Goal: Task Accomplishment & Management: Complete application form

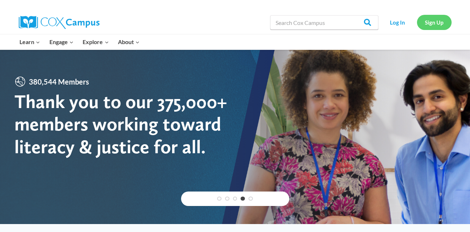
click at [432, 21] on link "Sign Up" at bounding box center [434, 22] width 35 height 15
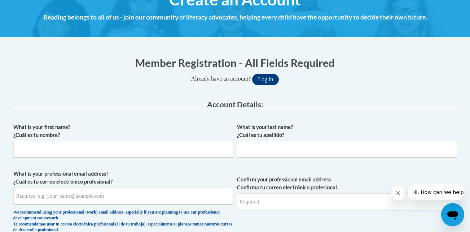
scroll to position [100, 0]
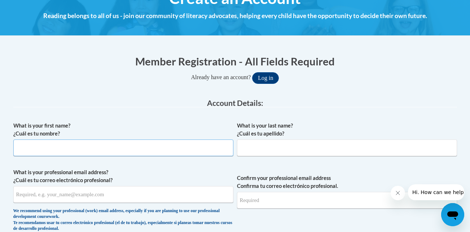
click at [165, 146] on input "What is your first name? ¿Cuál es tu nombre?" at bounding box center [123, 147] width 220 height 17
type input "[PERSON_NAME]"
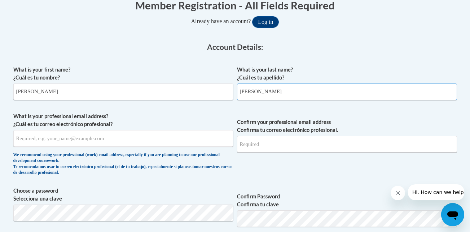
scroll to position [166, 0]
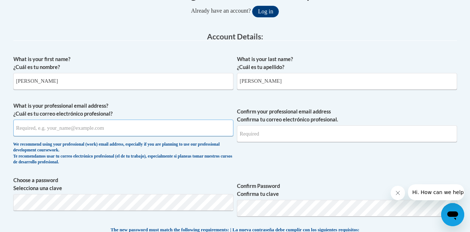
click at [168, 128] on input "What is your professional email address? ¿Cuál es tu correo electrónico profesi…" at bounding box center [123, 127] width 220 height 17
type input "[EMAIL_ADDRESS][PERSON_NAME][DOMAIN_NAME]"
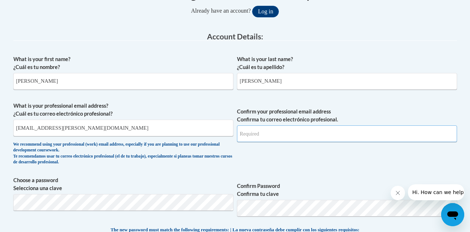
type input "[EMAIL_ADDRESS][PERSON_NAME][DOMAIN_NAME]"
click at [309, 225] on div "What is your first name? ¿Cuál es tu nombre? [PERSON_NAME] What is your last na…" at bounding box center [235, 216] width 444 height 329
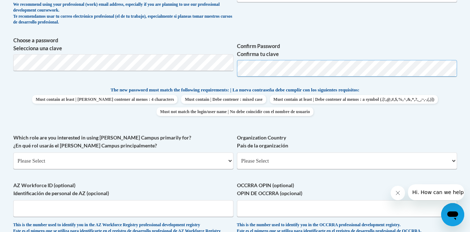
scroll to position [309, 0]
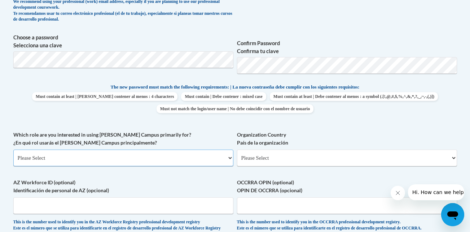
click at [231, 157] on select "Please Select College/University | Colegio/Universidad Community/Nonprofit Part…" at bounding box center [123, 157] width 220 height 17
select select "5a18ea06-2b54-4451-96f2-d152daf9eac5"
click at [13, 149] on select "Please Select College/University | Colegio/Universidad Community/Nonprofit Part…" at bounding box center [123, 157] width 220 height 17
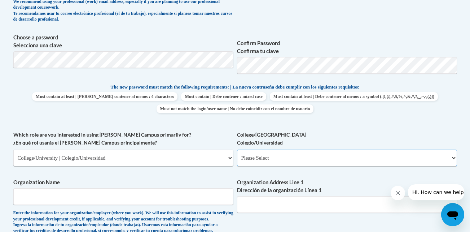
click at [452, 157] on select "Please Select College/University Staff | Empleado universitario College/Univers…" at bounding box center [347, 157] width 220 height 17
select select "99b32b07-cffc-426c-8bf6-0cd77760d84b"
click at [237, 149] on select "Please Select College/University Staff | Empleado universitario College/Univers…" at bounding box center [347, 157] width 220 height 17
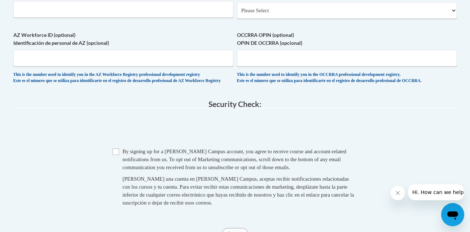
scroll to position [572, 0]
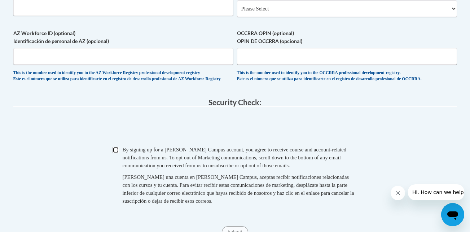
click at [117, 153] on input "Checkbox" at bounding box center [116, 150] width 6 height 6
checkbox input "true"
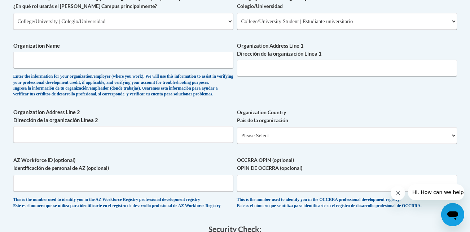
scroll to position [447, 0]
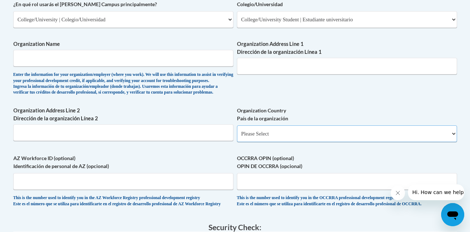
click at [455, 142] on select "Please Select [GEOGRAPHIC_DATA] | [GEOGRAPHIC_DATA] Outside of [GEOGRAPHIC_DATA…" at bounding box center [347, 133] width 220 height 17
select select "ad49bcad-a171-4b2e-b99c-48b446064914"
click at [237, 137] on select "Please Select [GEOGRAPHIC_DATA] | [GEOGRAPHIC_DATA] Outside of [GEOGRAPHIC_DATA…" at bounding box center [347, 133] width 220 height 17
select select
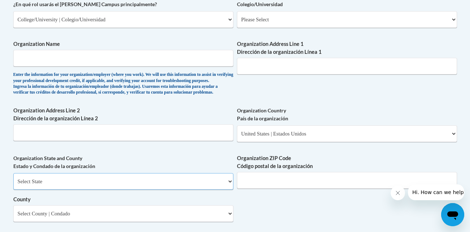
click at [232, 189] on select "Select State [US_STATE] [US_STATE] [US_STATE] [US_STATE] [US_STATE] [US_STATE] …" at bounding box center [123, 181] width 220 height 17
select select "[US_STATE]"
click at [13, 185] on select "Select State [US_STATE] [US_STATE] [US_STATE] [US_STATE] [US_STATE] [US_STATE] …" at bounding box center [123, 181] width 220 height 17
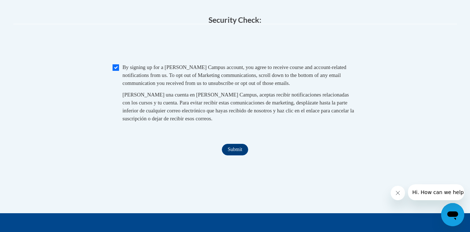
scroll to position [736, 0]
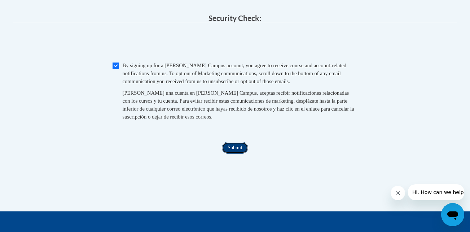
click at [236, 153] on input "Submit" at bounding box center [235, 148] width 26 height 12
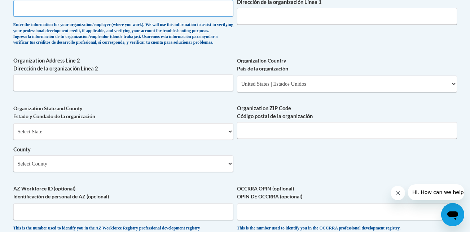
click at [175, 6] on input "Organization Name" at bounding box center [123, 8] width 220 height 17
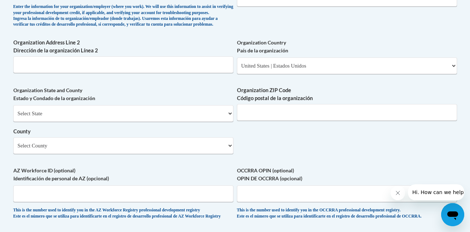
scroll to position [511, 0]
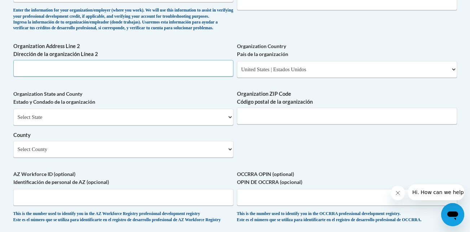
click at [144, 77] on input "Organization Address Line 2 Dirección de la organización Línea 2" at bounding box center [123, 68] width 220 height 17
type input "A"
type input "[STREET_ADDRESS]"
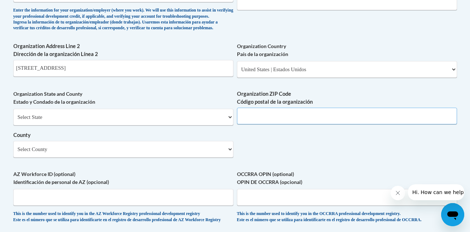
click at [275, 124] on input "Organization ZIP Code Código postal de la organización" at bounding box center [347, 116] width 220 height 17
type input "31021"
click at [230, 157] on select "Select County Appling [PERSON_NAME] [PERSON_NAME] [PERSON_NAME] [PERSON_NAME] B…" at bounding box center [123, 149] width 220 height 17
select select "Laurens"
click at [13, 153] on select "Select County Appling [PERSON_NAME] [PERSON_NAME] [PERSON_NAME] [PERSON_NAME] B…" at bounding box center [123, 149] width 220 height 17
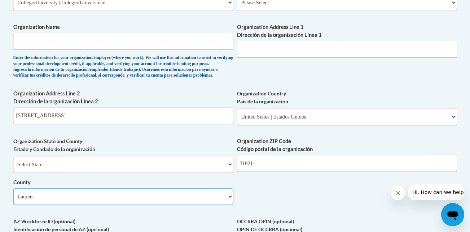
scroll to position [453, 0]
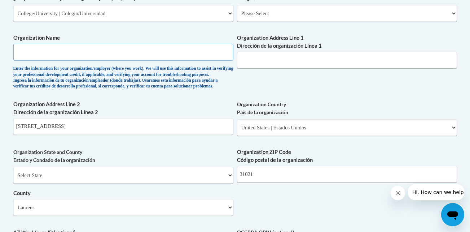
click at [162, 55] on input "Organization Name" at bounding box center [123, 52] width 220 height 17
click at [162, 57] on input "All W" at bounding box center [123, 52] width 220 height 17
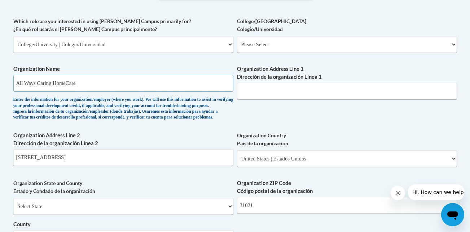
scroll to position [420, 0]
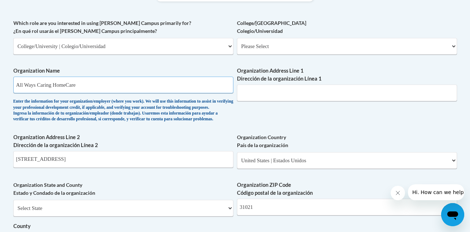
type input "All Ways Caring HomeCare"
click at [385, 48] on select "Please Select College/University Staff | Empleado universitario College/Univers…" at bounding box center [347, 46] width 220 height 17
select select "99b32b07-cffc-426c-8bf6-0cd77760d84b"
click at [237, 38] on select "Please Select College/University Staff | Empleado universitario College/Univers…" at bounding box center [347, 46] width 220 height 17
select select "null"
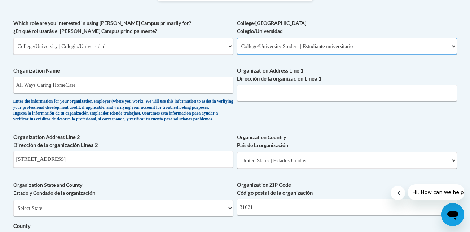
select select "null"
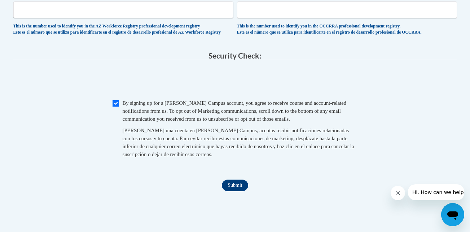
scroll to position [708, 0]
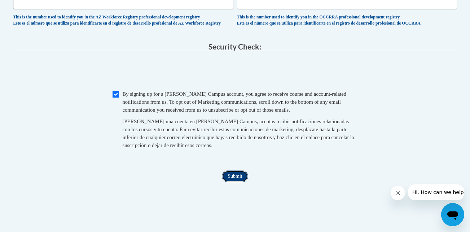
click at [239, 182] on input "Submit" at bounding box center [235, 176] width 26 height 12
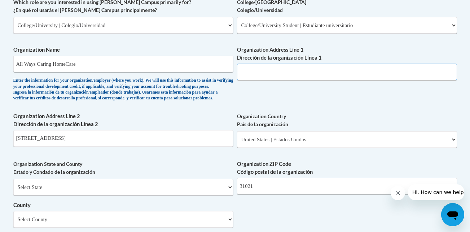
scroll to position [440, 0]
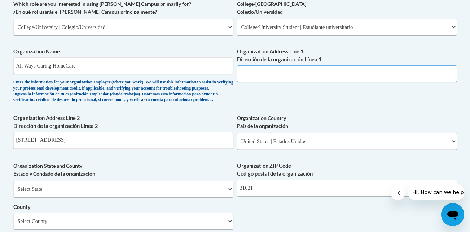
click at [306, 73] on input "Organization Address Line 1 Dirección de la organización Línea 1" at bounding box center [347, 73] width 220 height 17
type input "[STREET_ADDRESS]"
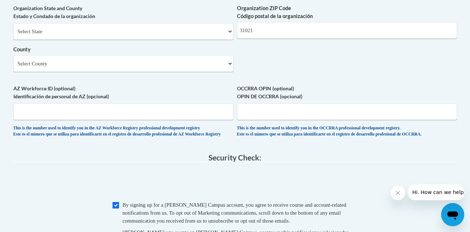
scroll to position [595, 0]
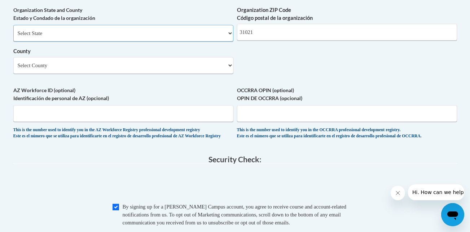
click at [230, 42] on select "Select State [US_STATE] [US_STATE] [US_STATE] [US_STATE] [US_STATE] [US_STATE] …" at bounding box center [123, 33] width 220 height 17
select select "[US_STATE]"
click at [13, 37] on select "Select State [US_STATE] [US_STATE] [US_STATE] [US_STATE] [US_STATE] [US_STATE] …" at bounding box center [123, 33] width 220 height 17
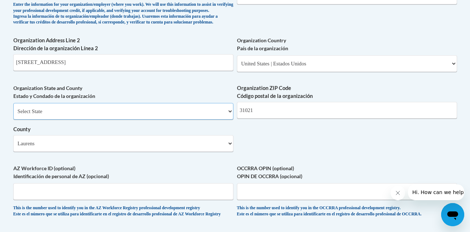
scroll to position [495, 0]
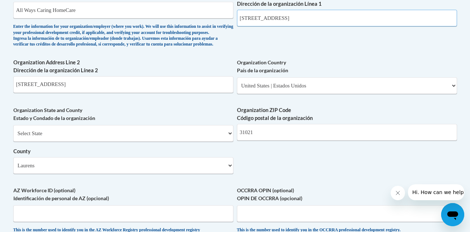
click at [285, 17] on input "[STREET_ADDRESS]" at bounding box center [347, 18] width 220 height 17
type input "[STREET_ADDRESS]"
click at [71, 93] on input "[STREET_ADDRESS]" at bounding box center [123, 84] width 220 height 17
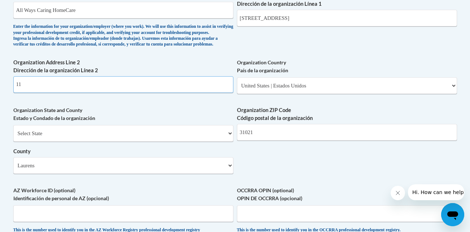
type input "1"
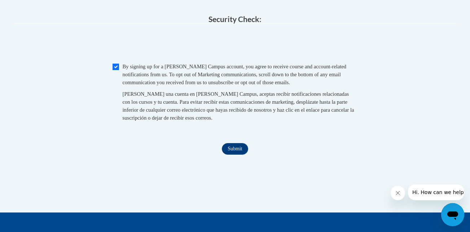
scroll to position [753, 0]
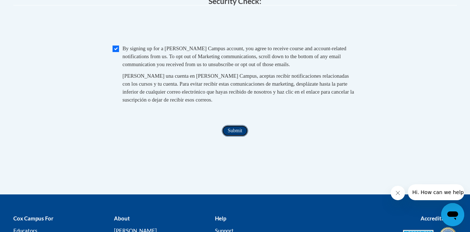
click at [237, 136] on input "Submit" at bounding box center [235, 131] width 26 height 12
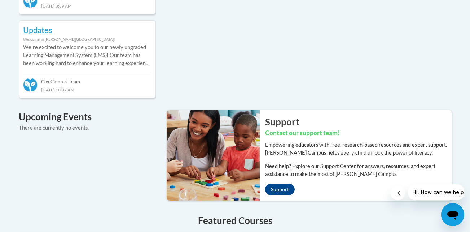
scroll to position [449, 0]
